Goal: Communication & Community: Participate in discussion

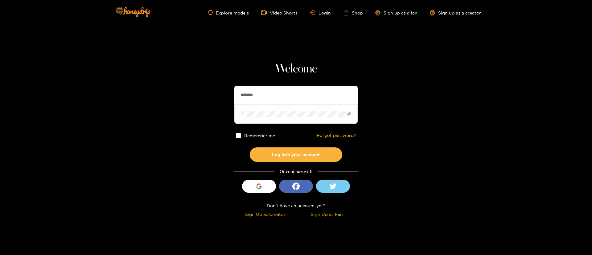
click at [269, 101] on input "********" at bounding box center [295, 95] width 123 height 18
type input "**********"
click at [294, 162] on button "Log into your account" at bounding box center [296, 154] width 92 height 14
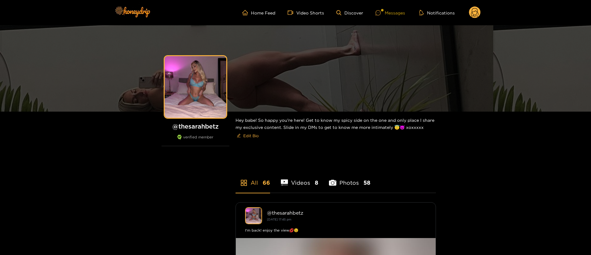
click at [393, 11] on div "Messages" at bounding box center [391, 12] width 30 height 7
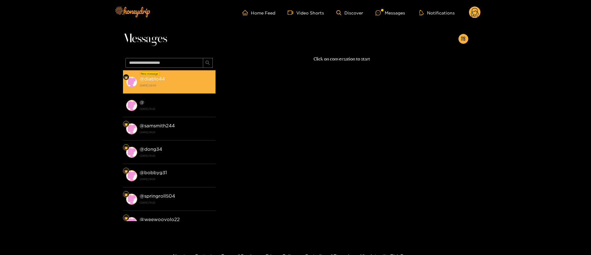
click at [189, 86] on strong "[DATE] 22:03" at bounding box center [176, 86] width 73 height 6
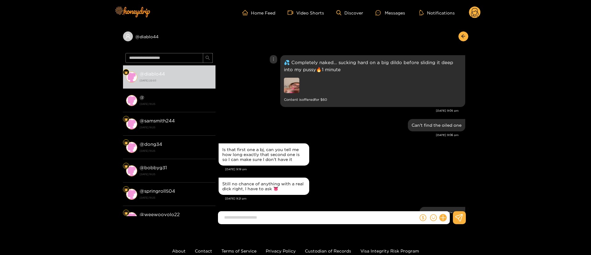
scroll to position [620, 0]
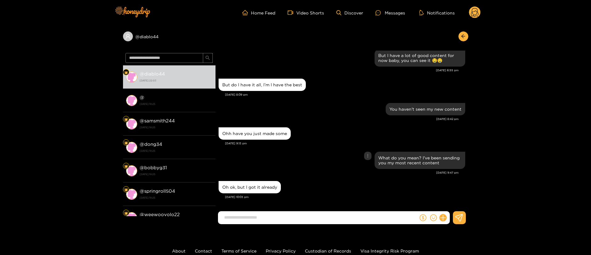
click at [350, 154] on div "What do you mean? I've been sending you my most recent content" at bounding box center [342, 160] width 247 height 20
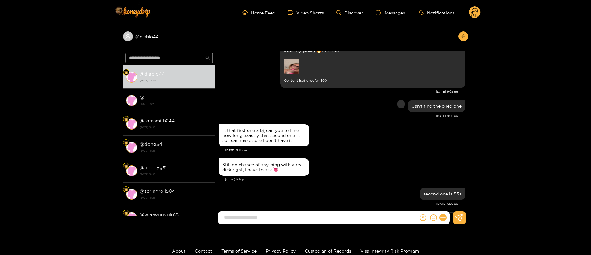
scroll to position [0, 0]
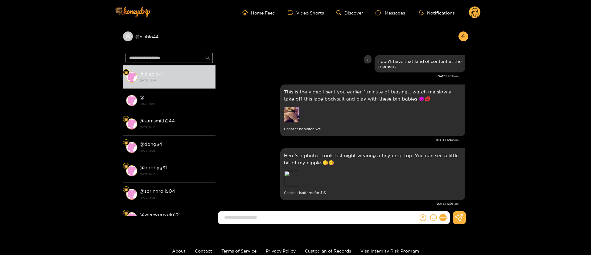
click at [244, 108] on div "This is the video I sent you earlier. 1 minute of teasing… watch me slowly take…" at bounding box center [342, 110] width 247 height 55
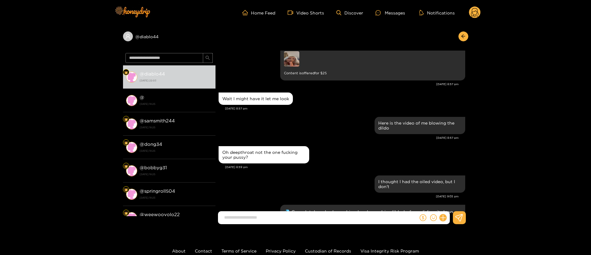
scroll to position [740, 0]
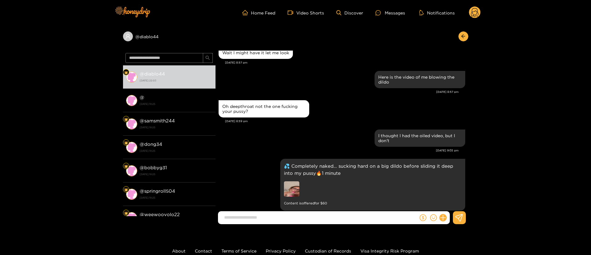
click at [315, 101] on div "Oh deepthroat not the one fucking your pussy?" at bounding box center [342, 109] width 247 height 20
click at [318, 90] on div "[DATE] 8:57 pm" at bounding box center [339, 92] width 240 height 4
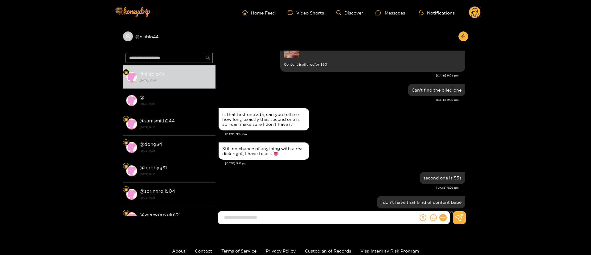
click at [397, 142] on div "Still no chance of anything with a real dick right, I have to ask 👅" at bounding box center [342, 151] width 247 height 20
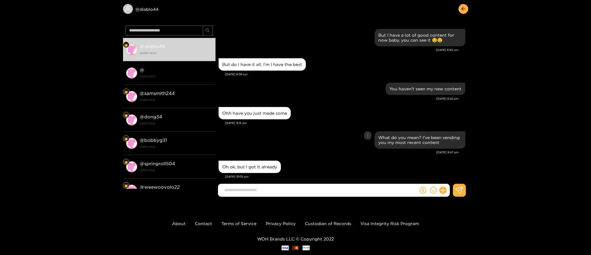
scroll to position [41, 0]
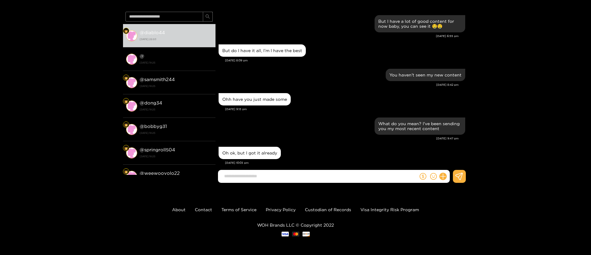
click at [355, 145] on div "Oh ok, but I got it already" at bounding box center [342, 152] width 247 height 15
click at [307, 145] on div "Oh ok, but I got it already" at bounding box center [342, 152] width 247 height 15
click at [297, 179] on input at bounding box center [319, 176] width 197 height 10
paste input "**********"
type input "**********"
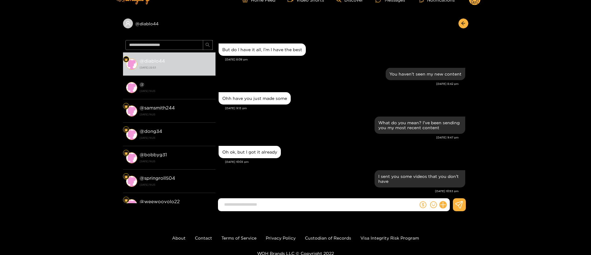
scroll to position [0, 0]
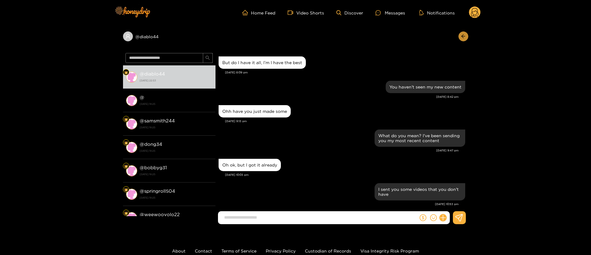
click at [461, 33] on button "button" at bounding box center [463, 36] width 10 height 10
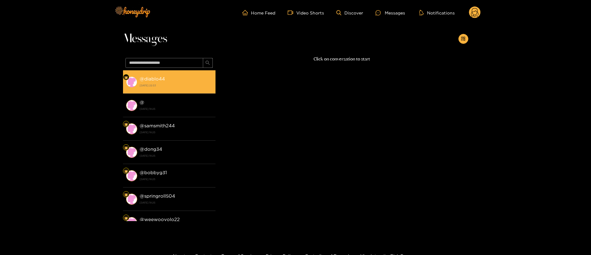
click at [174, 83] on strong "[DATE] 22:53" at bounding box center [176, 86] width 73 height 6
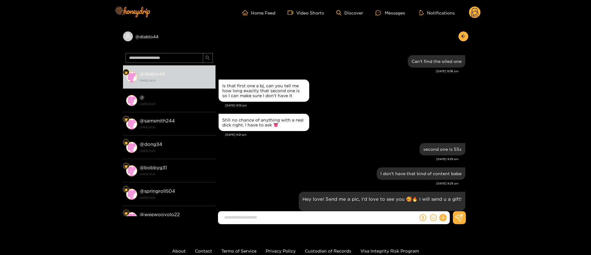
click at [475, 11] on circle at bounding box center [475, 12] width 12 height 12
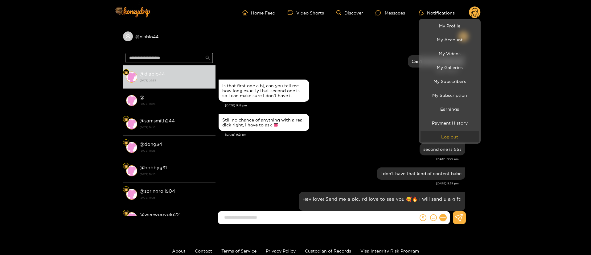
click at [453, 138] on button "Log out" at bounding box center [450, 136] width 59 height 11
